Goal: Contribute content

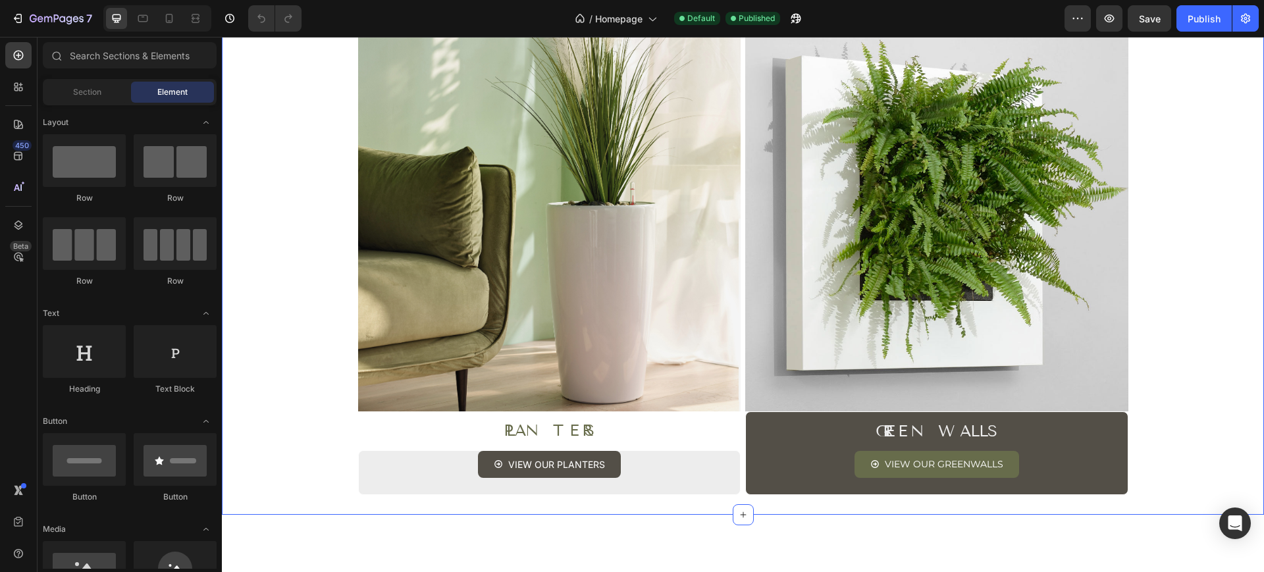
scroll to position [411, 0]
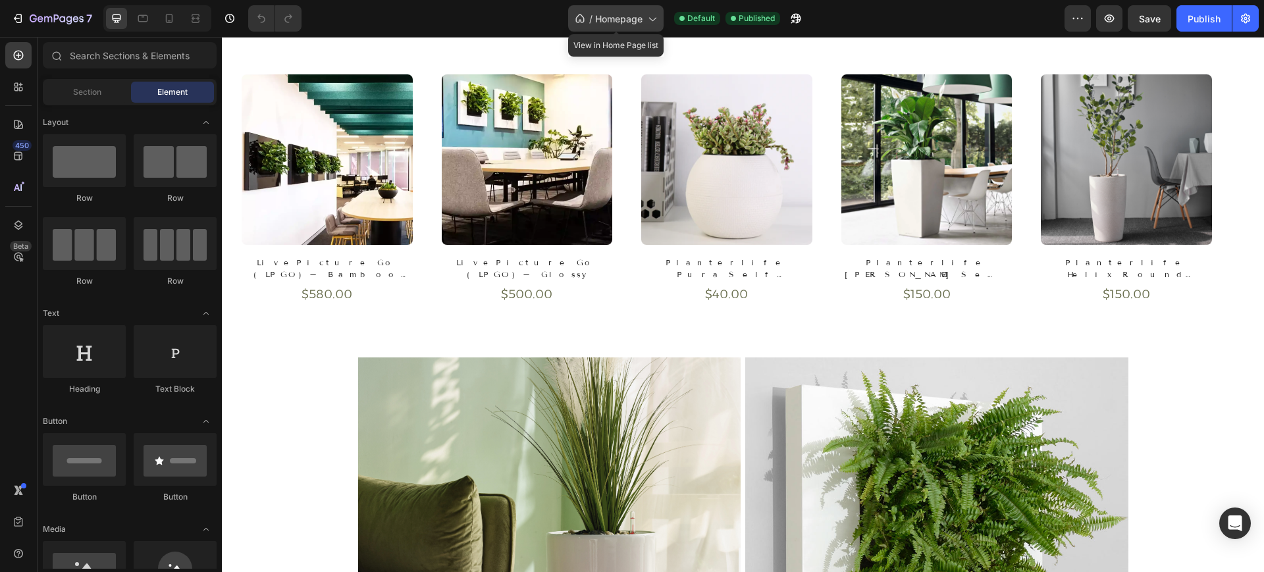
click at [625, 15] on span "Homepage" at bounding box center [618, 19] width 47 height 14
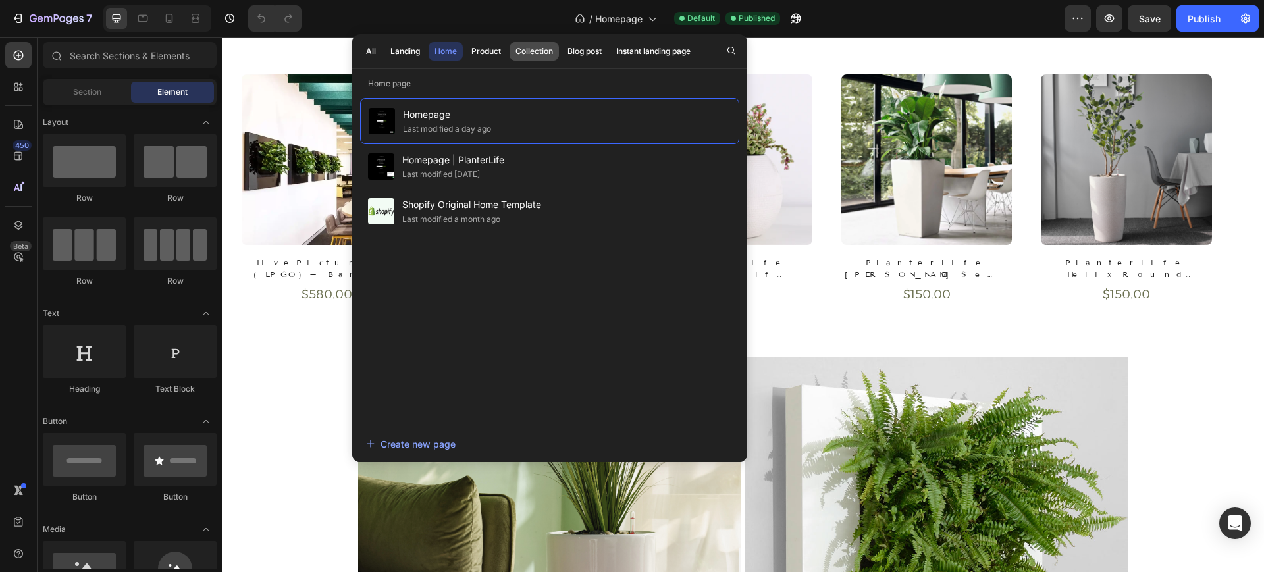
click at [562, 55] on button "Collection" at bounding box center [585, 51] width 46 height 18
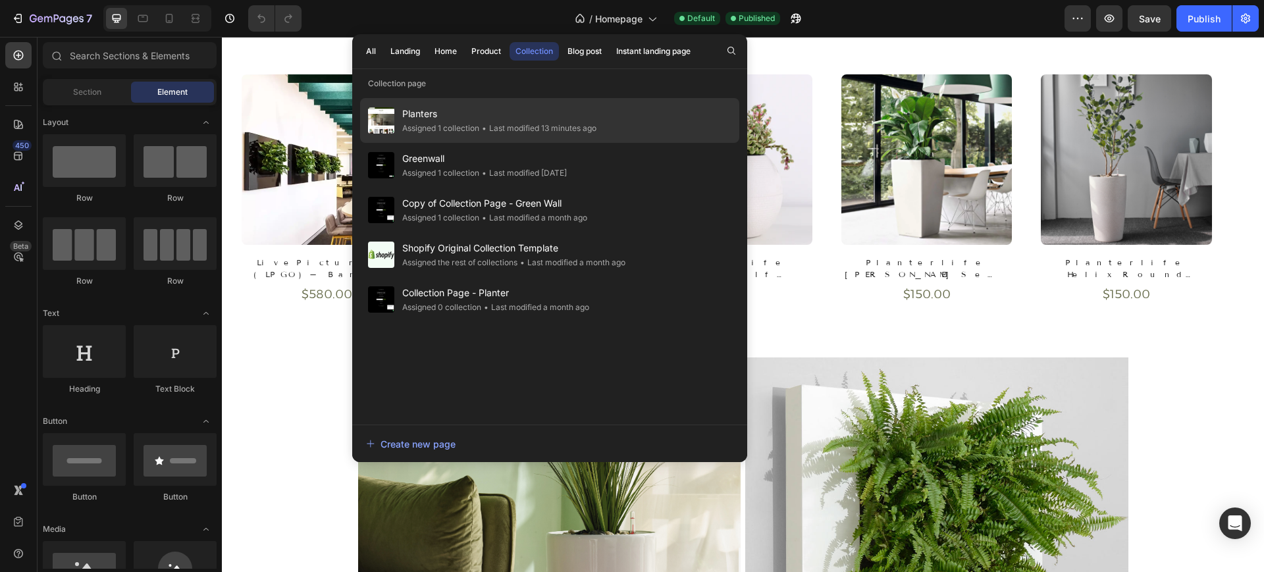
click at [462, 124] on div "Assigned 1 collection" at bounding box center [440, 128] width 77 height 13
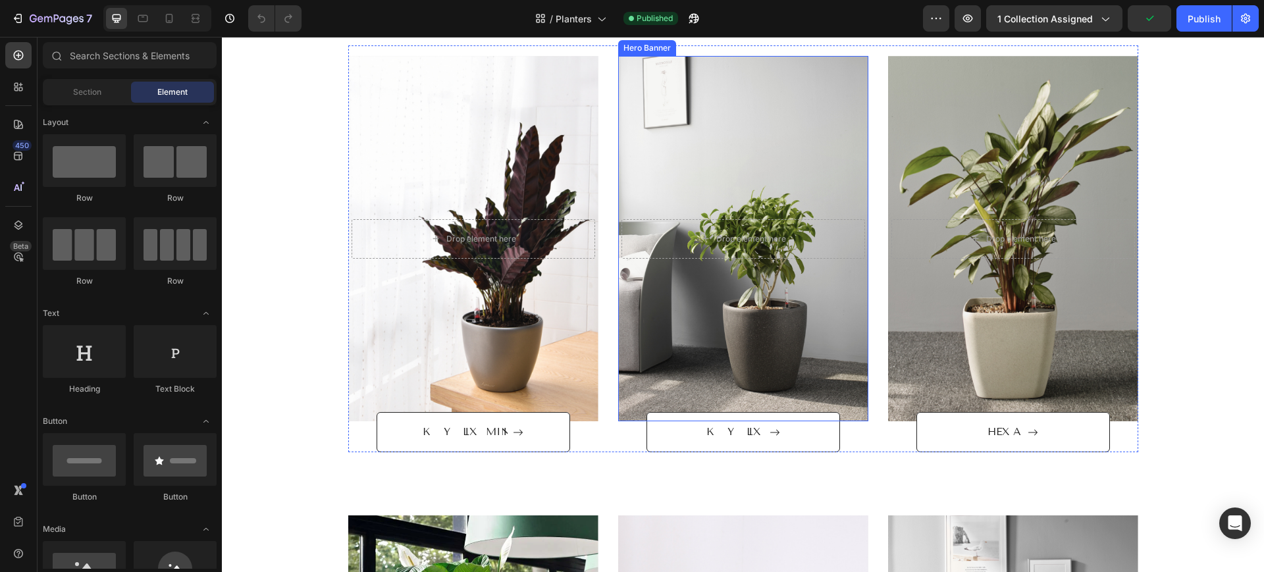
scroll to position [907, 0]
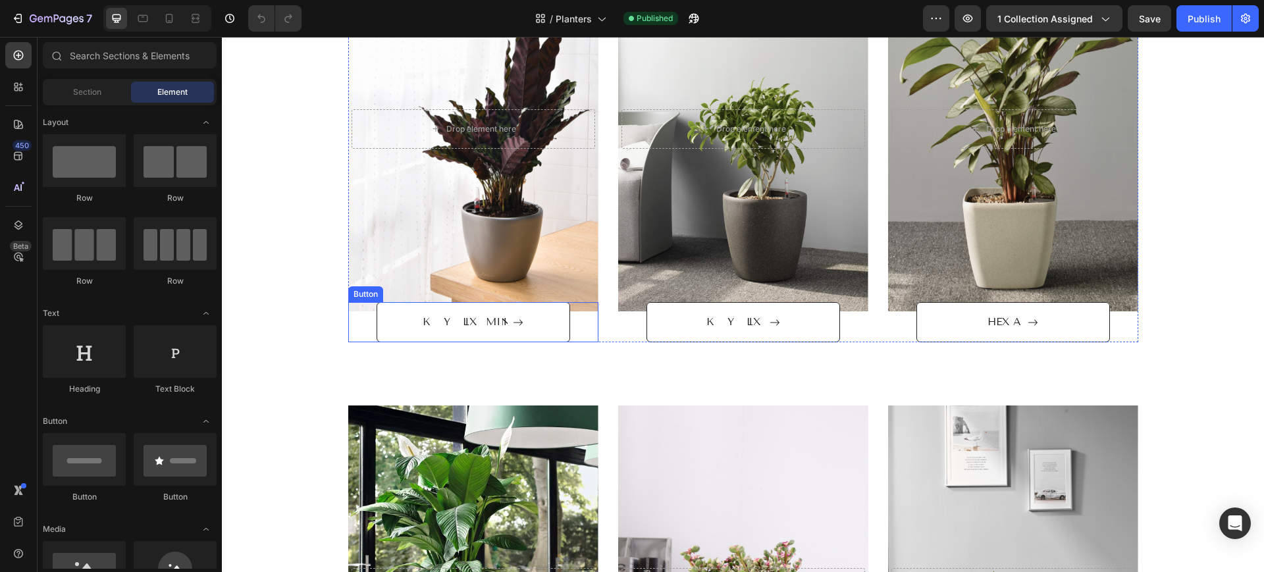
click at [511, 228] on div "Overlay" at bounding box center [473, 128] width 250 height 365
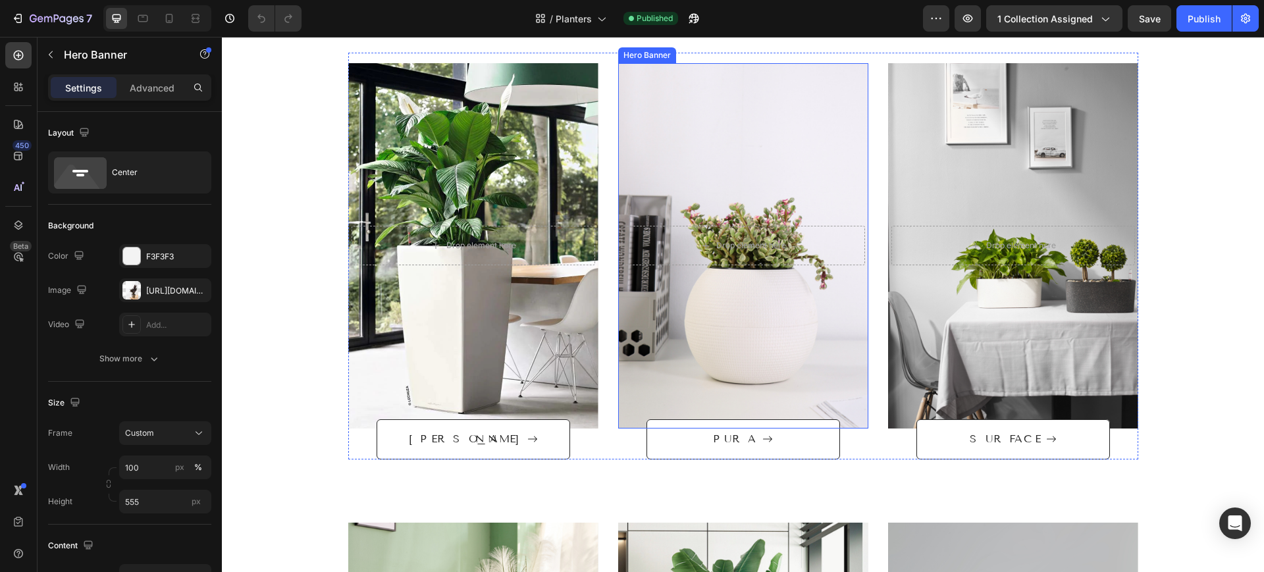
scroll to position [1318, 0]
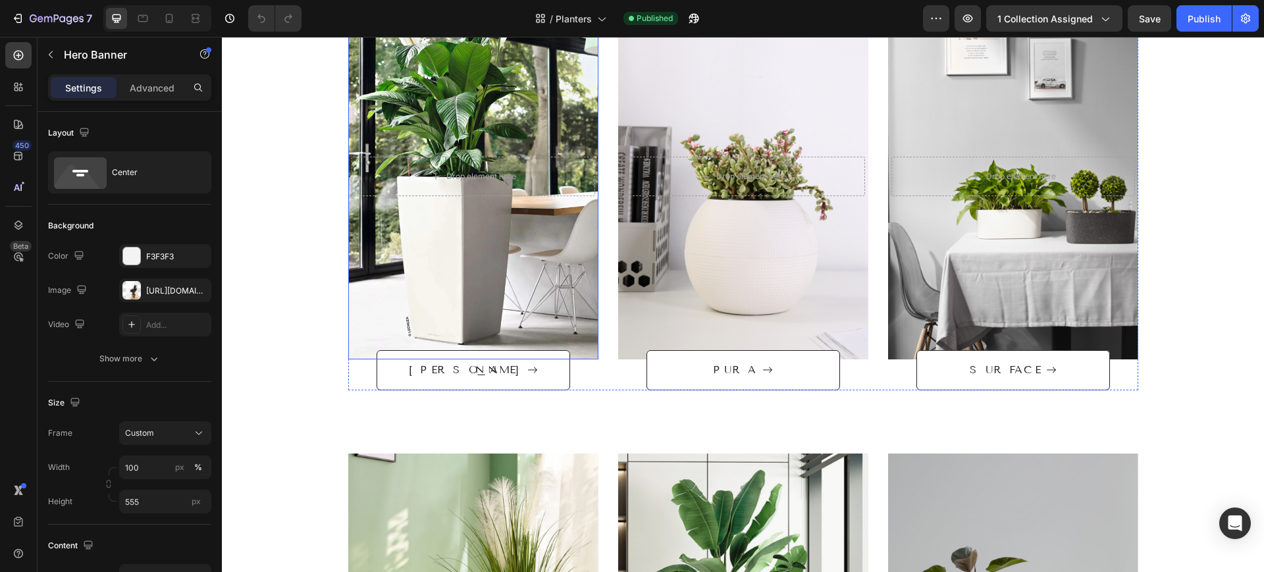
click at [583, 252] on div "Overlay" at bounding box center [473, 176] width 250 height 365
click at [169, 290] on div "[URL][DOMAIN_NAME]" at bounding box center [165, 291] width 38 height 12
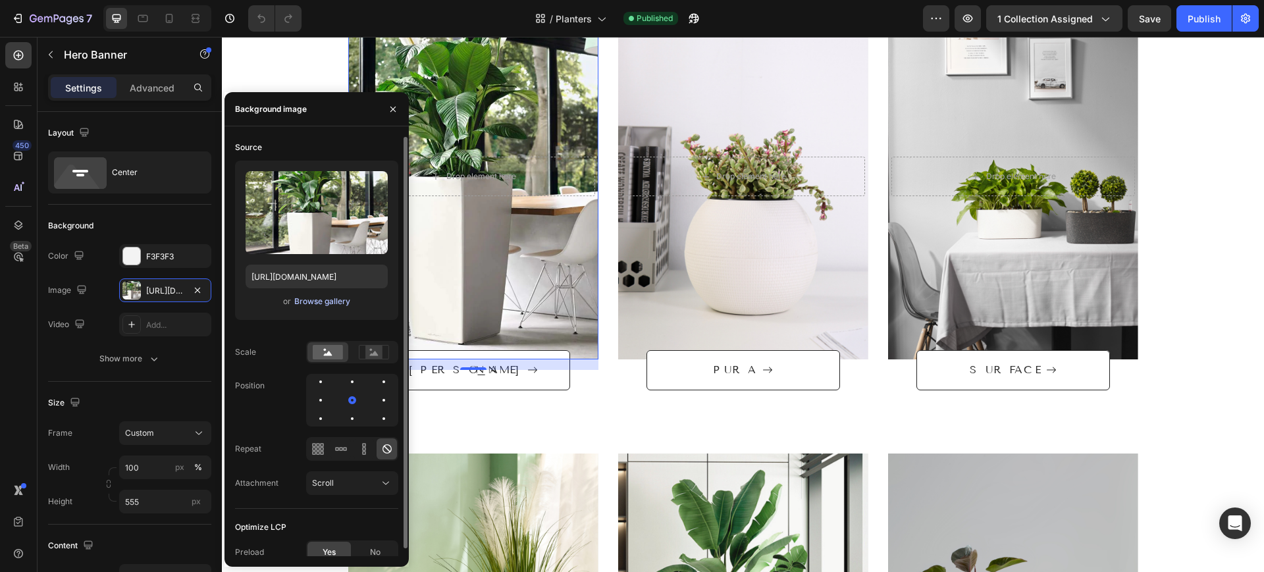
click at [294, 304] on div "Browse gallery" at bounding box center [322, 302] width 56 height 12
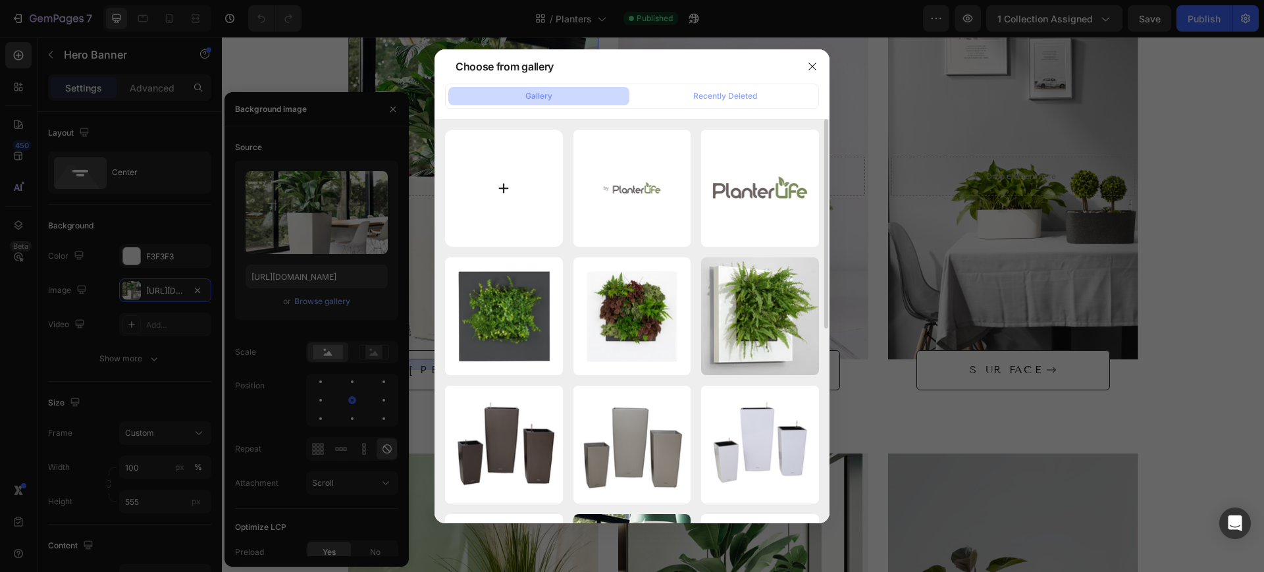
click at [491, 186] on input "file" at bounding box center [504, 189] width 118 height 118
type input "C:\fakepath\Product Images.png"
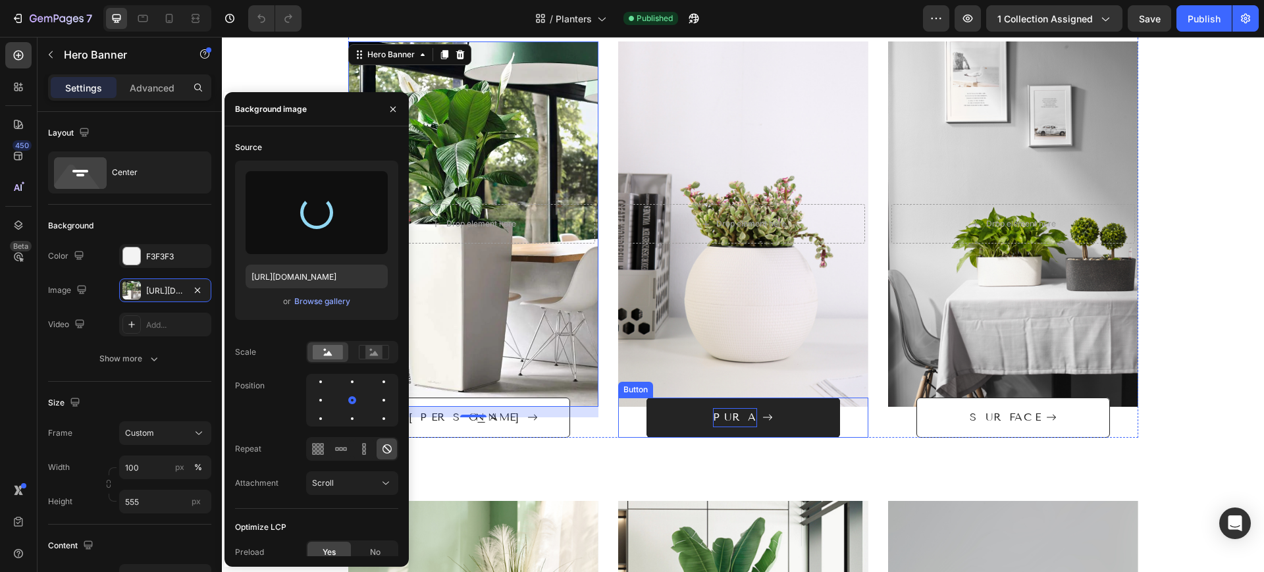
scroll to position [1236, 0]
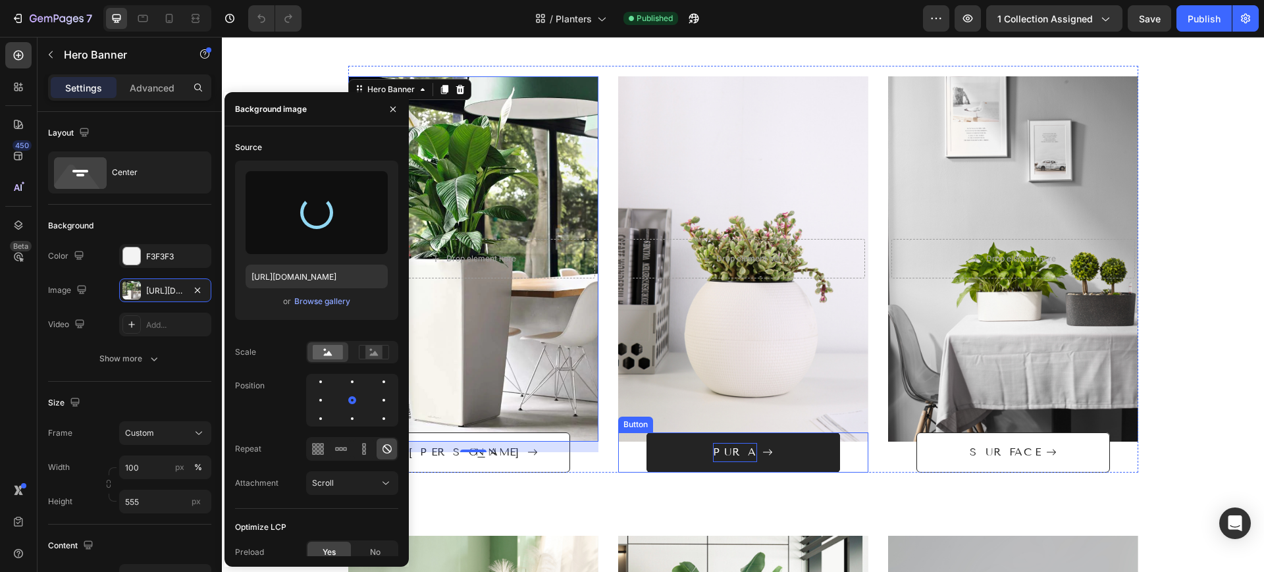
type input "[URL][DOMAIN_NAME]"
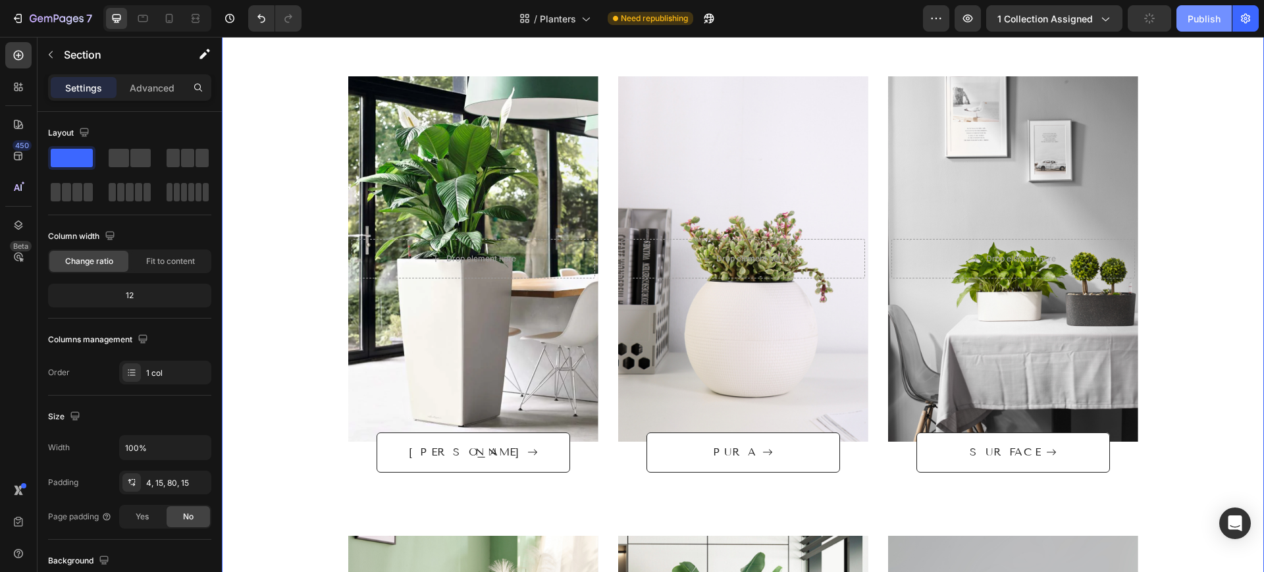
click at [1209, 15] on div "Publish" at bounding box center [1204, 19] width 33 height 14
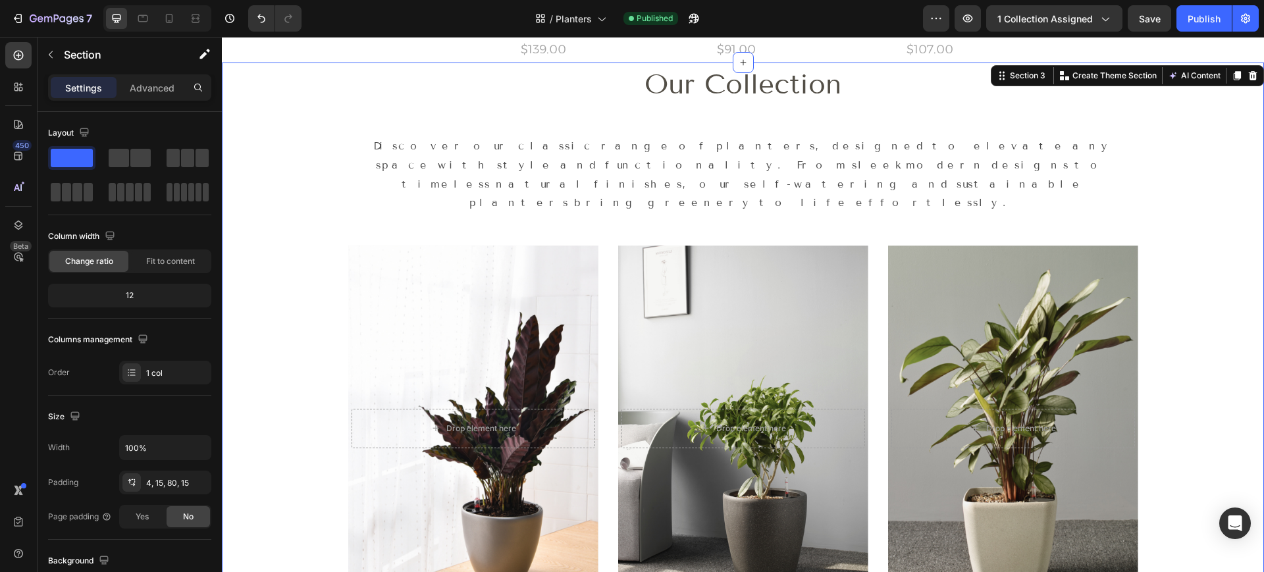
scroll to position [577, 0]
